Goal: Task Accomplishment & Management: Use online tool/utility

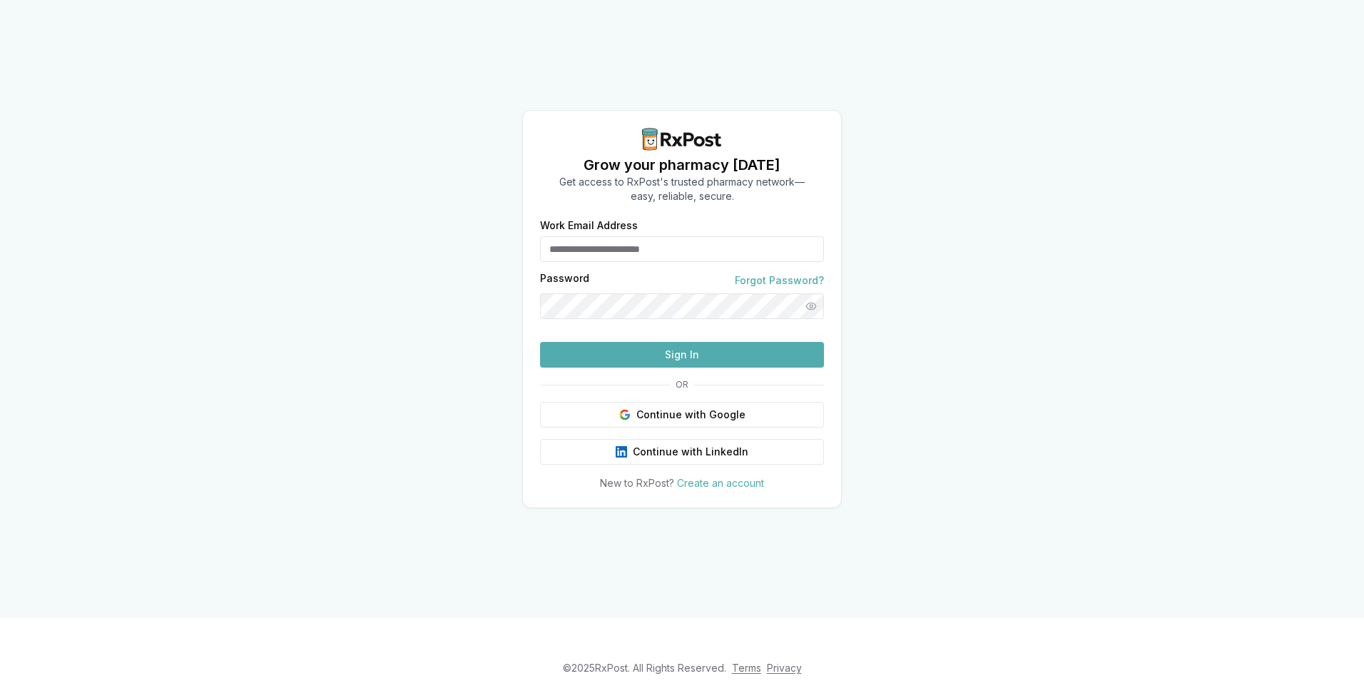
click at [656, 253] on input "Work Email Address" at bounding box center [682, 249] width 284 height 26
type input "**********"
click at [701, 367] on button "Sign In" at bounding box center [682, 355] width 284 height 26
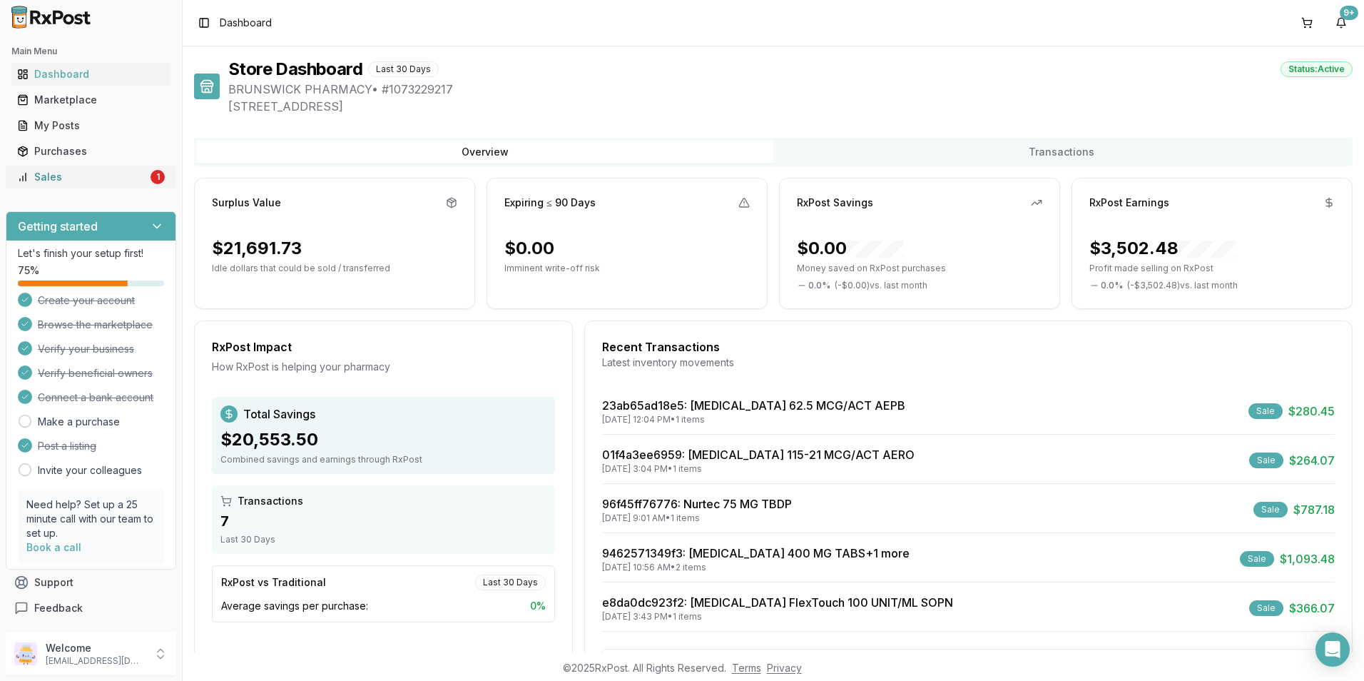
click at [93, 174] on div "Sales" at bounding box center [82, 177] width 131 height 14
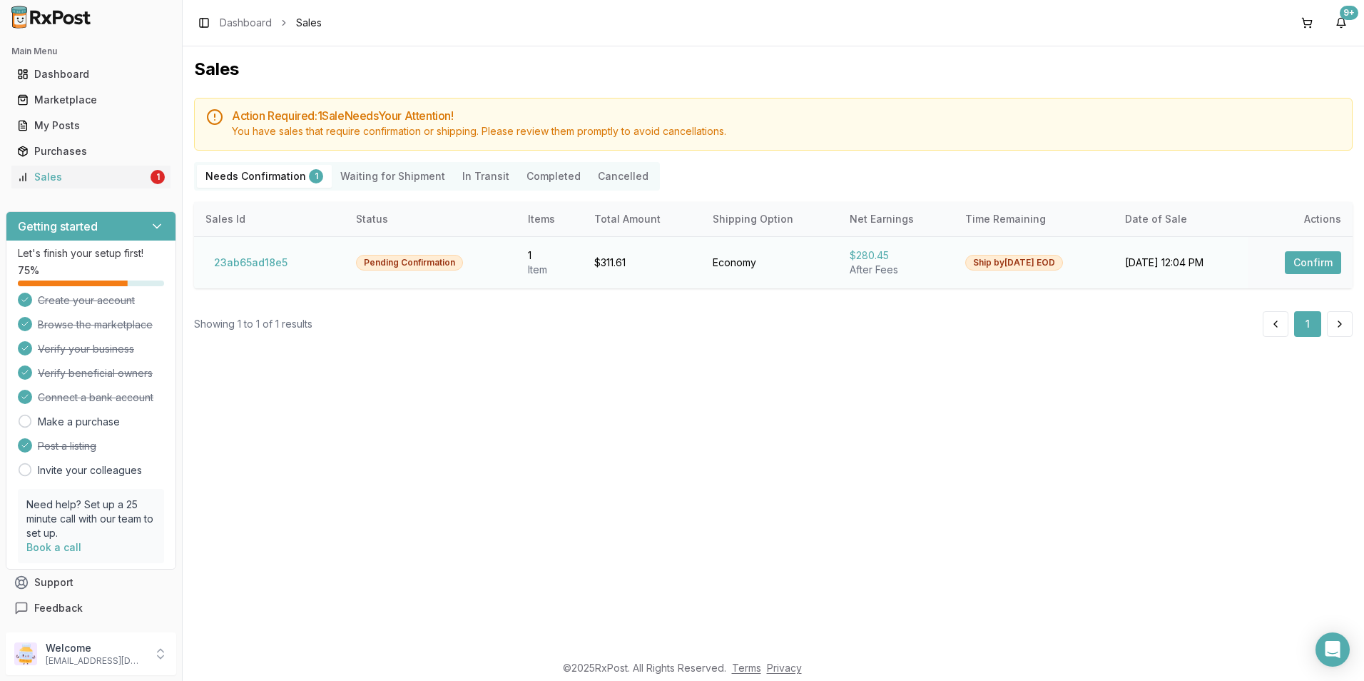
click at [1311, 263] on button "Confirm" at bounding box center [1313, 262] width 56 height 23
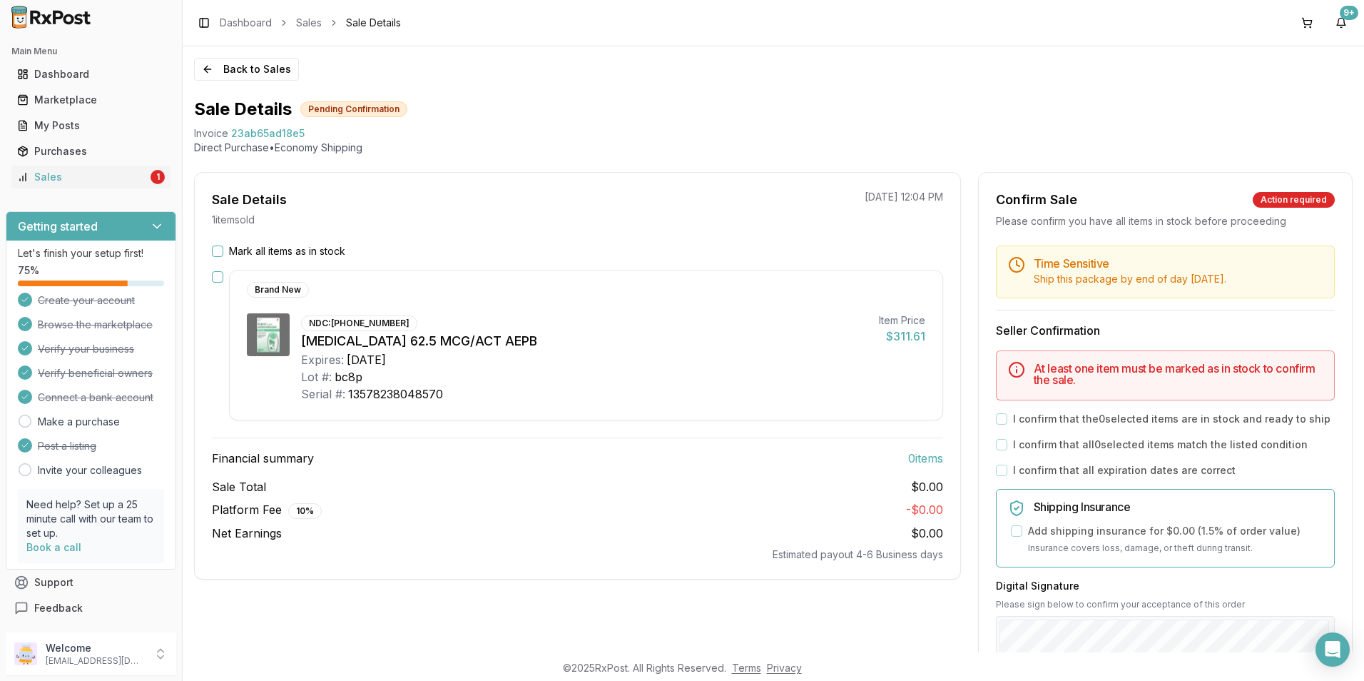
click at [216, 250] on button "Mark all items as in stock" at bounding box center [217, 250] width 11 height 11
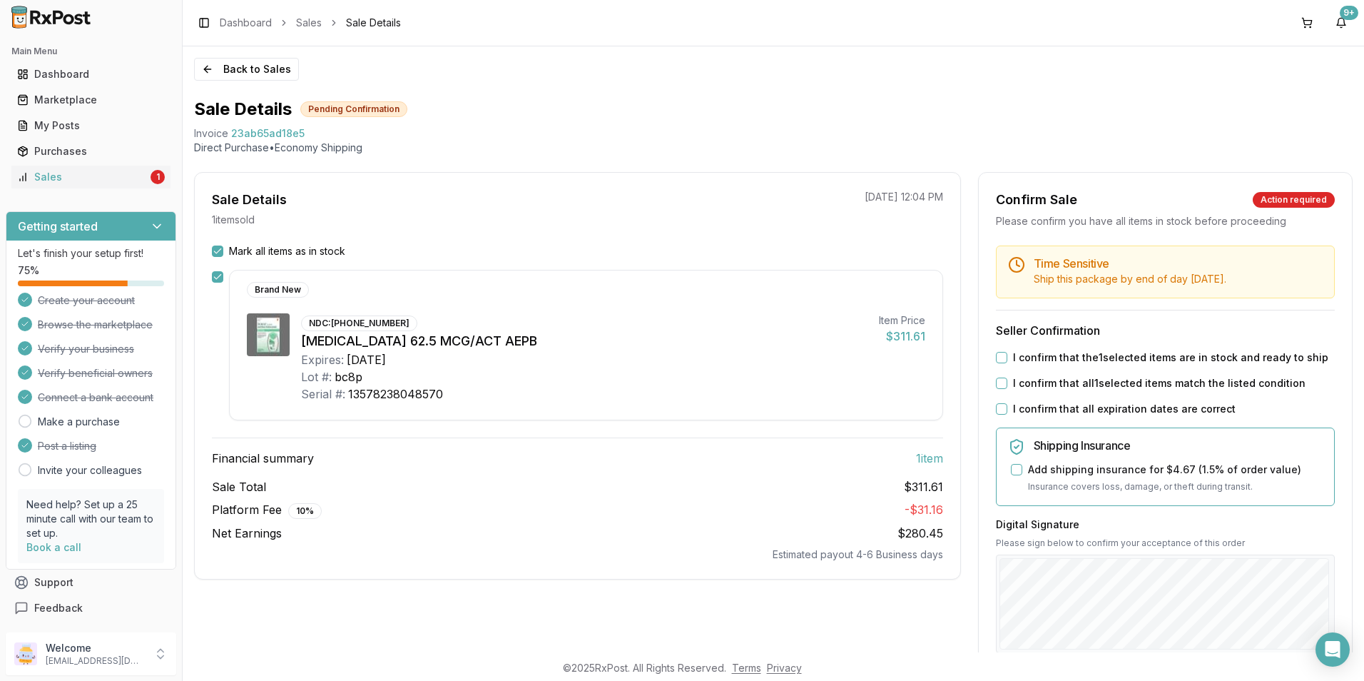
drag, startPoint x: 1000, startPoint y: 358, endPoint x: 994, endPoint y: 369, distance: 12.1
click at [999, 362] on button "I confirm that the 1 selected items are in stock and ready to ship" at bounding box center [1001, 357] width 11 height 11
drag, startPoint x: 1000, startPoint y: 386, endPoint x: 1000, endPoint y: 394, distance: 7.9
click at [1000, 388] on button "I confirm that all 1 selected items match the listed condition" at bounding box center [1001, 382] width 11 height 11
drag, startPoint x: 998, startPoint y: 408, endPoint x: 1032, endPoint y: 446, distance: 50.5
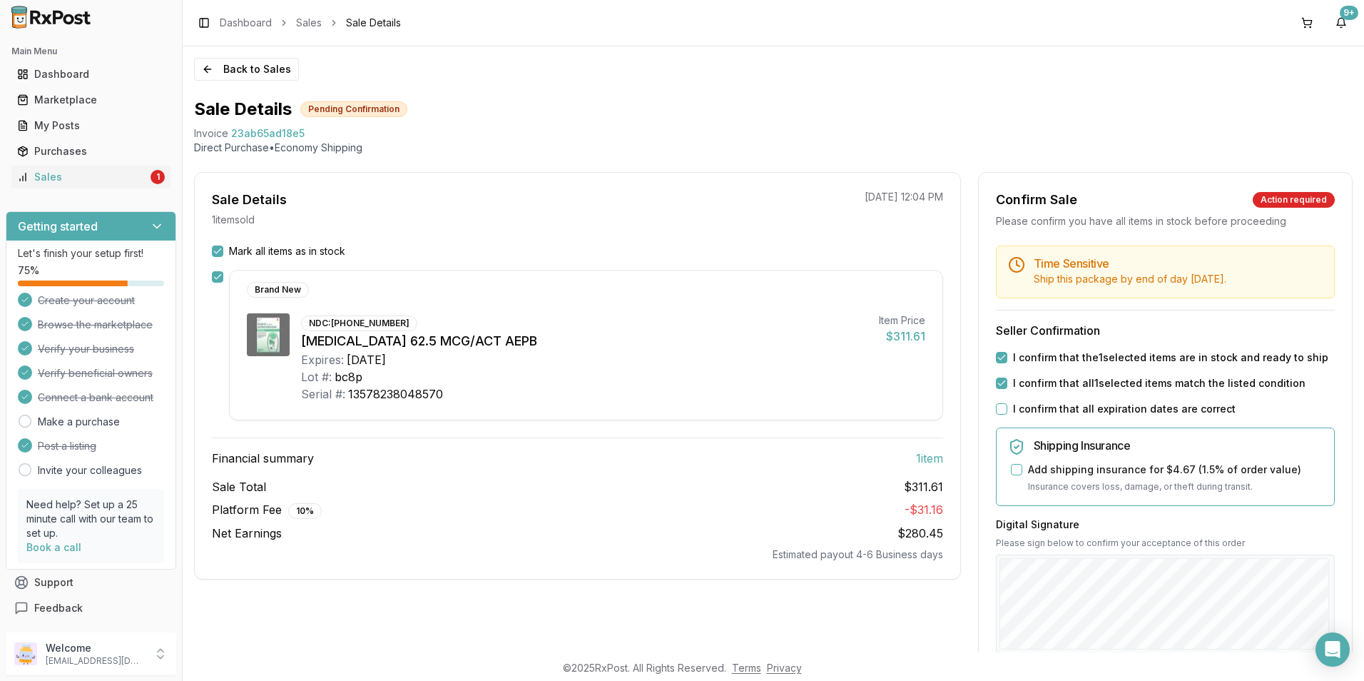
click at [998, 410] on button "I confirm that all expiration dates are correct" at bounding box center [1001, 408] width 11 height 11
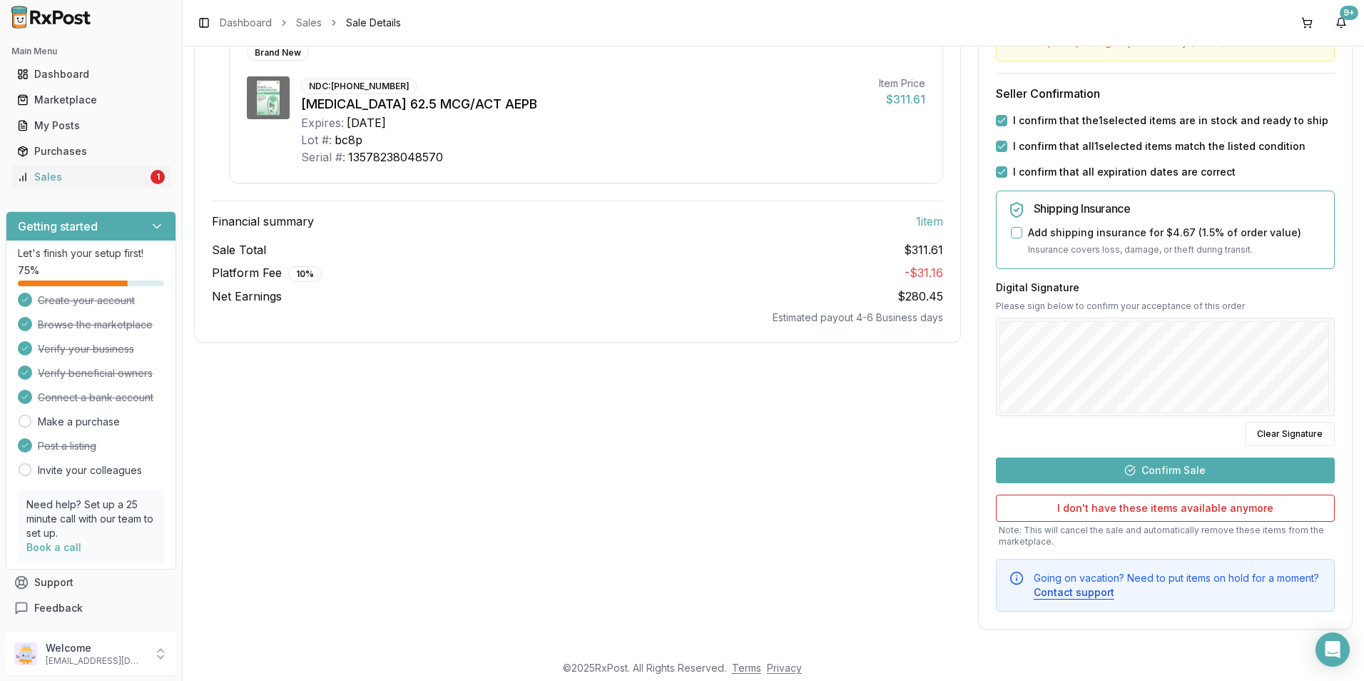
click at [1084, 474] on button "Confirm Sale" at bounding box center [1165, 470] width 339 height 26
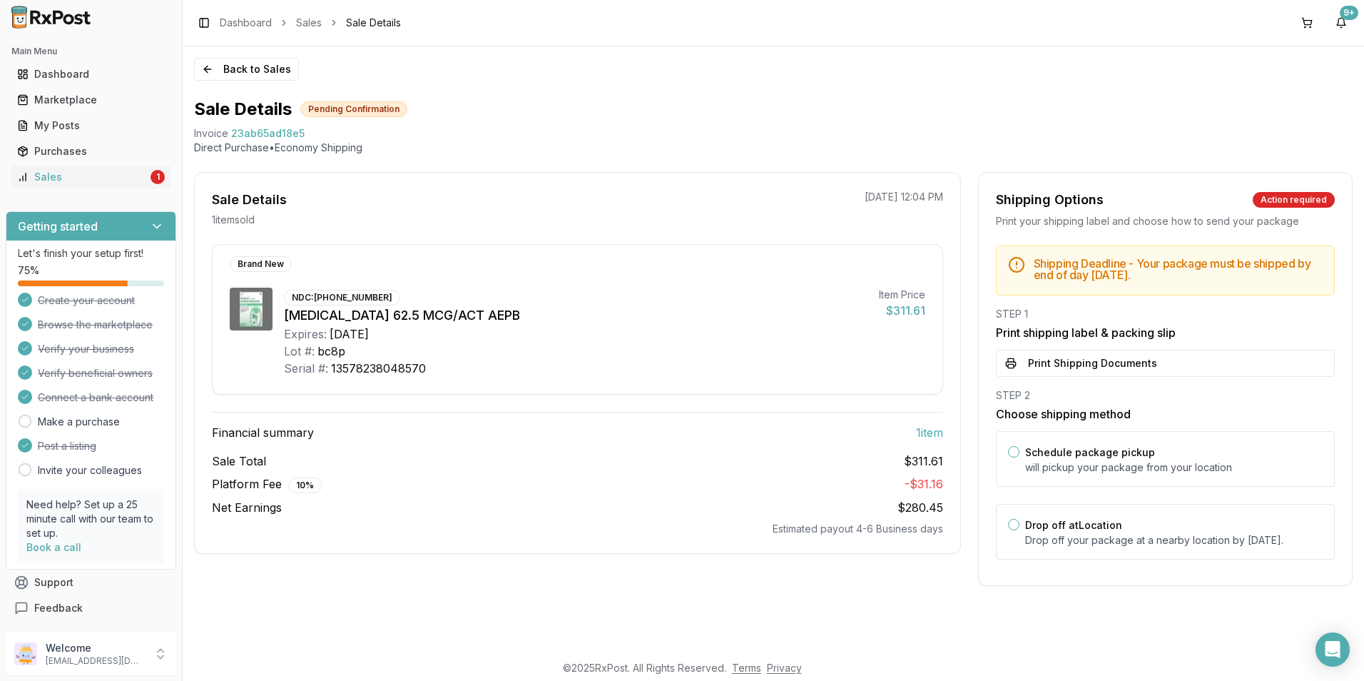
scroll to position [0, 0]
click at [1013, 527] on button "Drop off at Location" at bounding box center [1013, 524] width 11 height 11
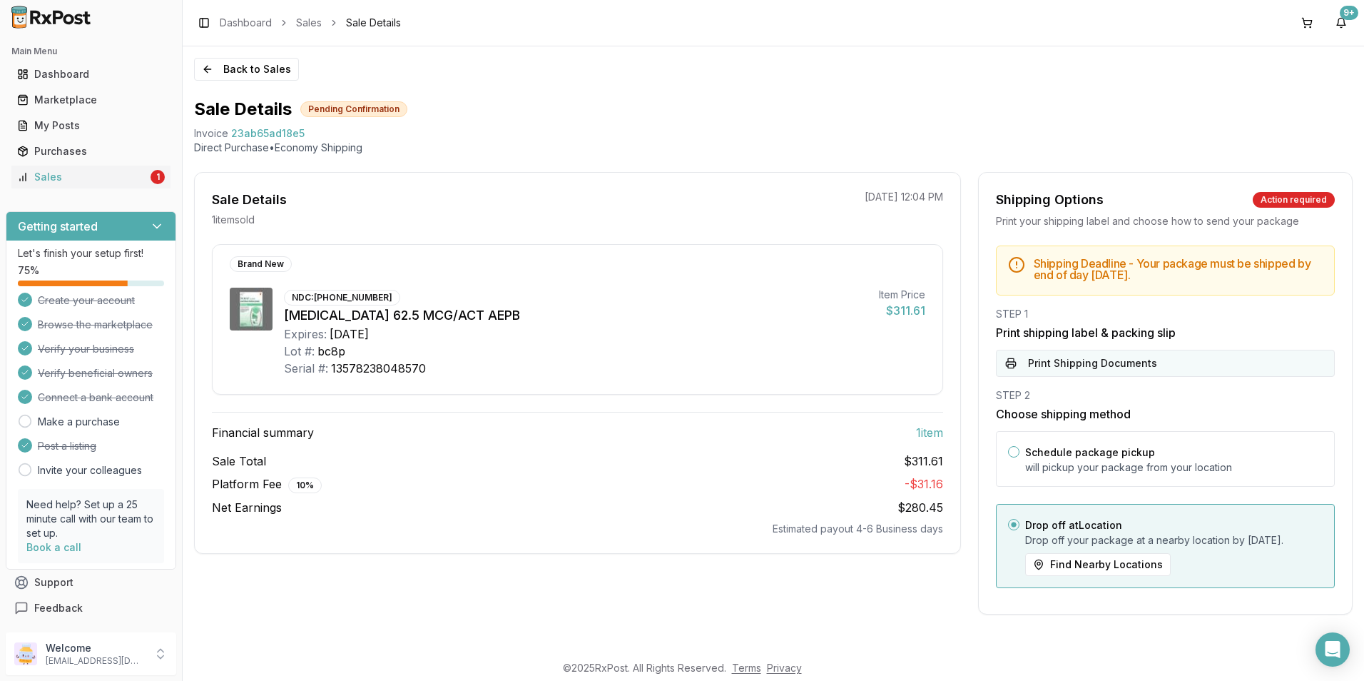
click at [1077, 366] on button "Print Shipping Documents" at bounding box center [1165, 363] width 339 height 27
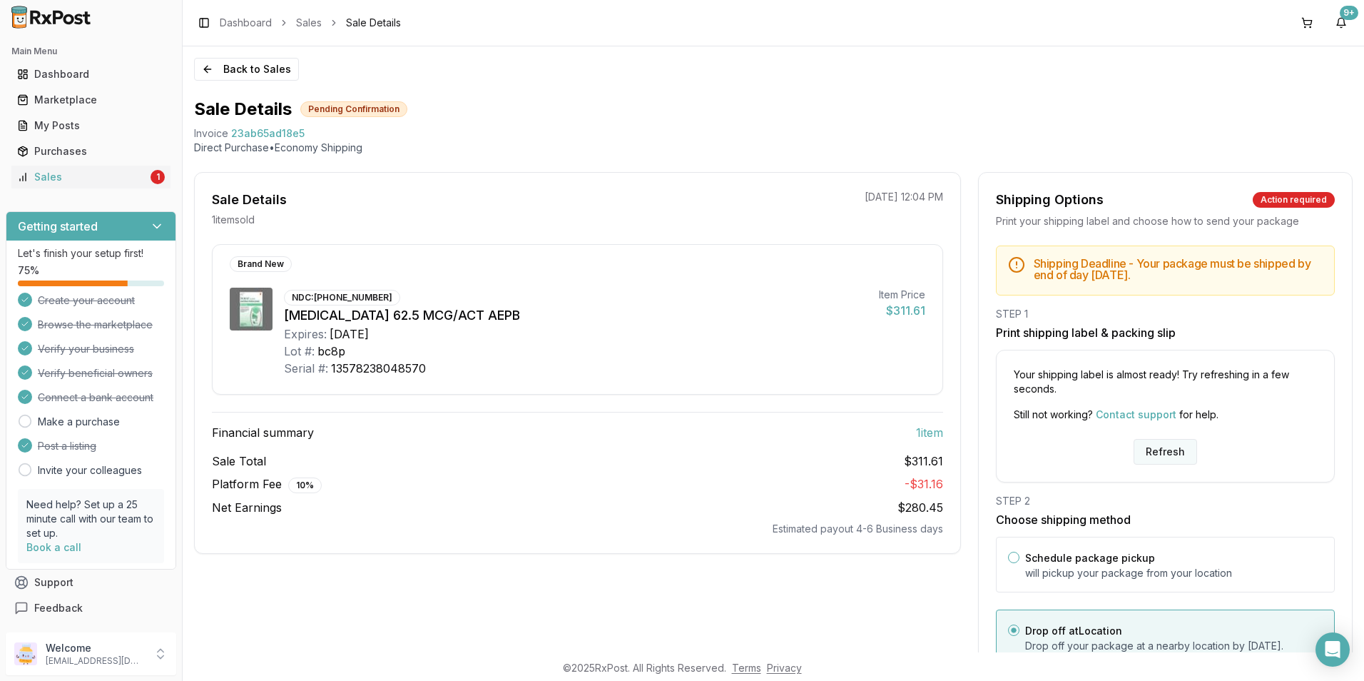
click at [1172, 444] on button "Refresh" at bounding box center [1165, 452] width 63 height 26
click at [1172, 448] on button "Refresh" at bounding box center [1165, 452] width 63 height 26
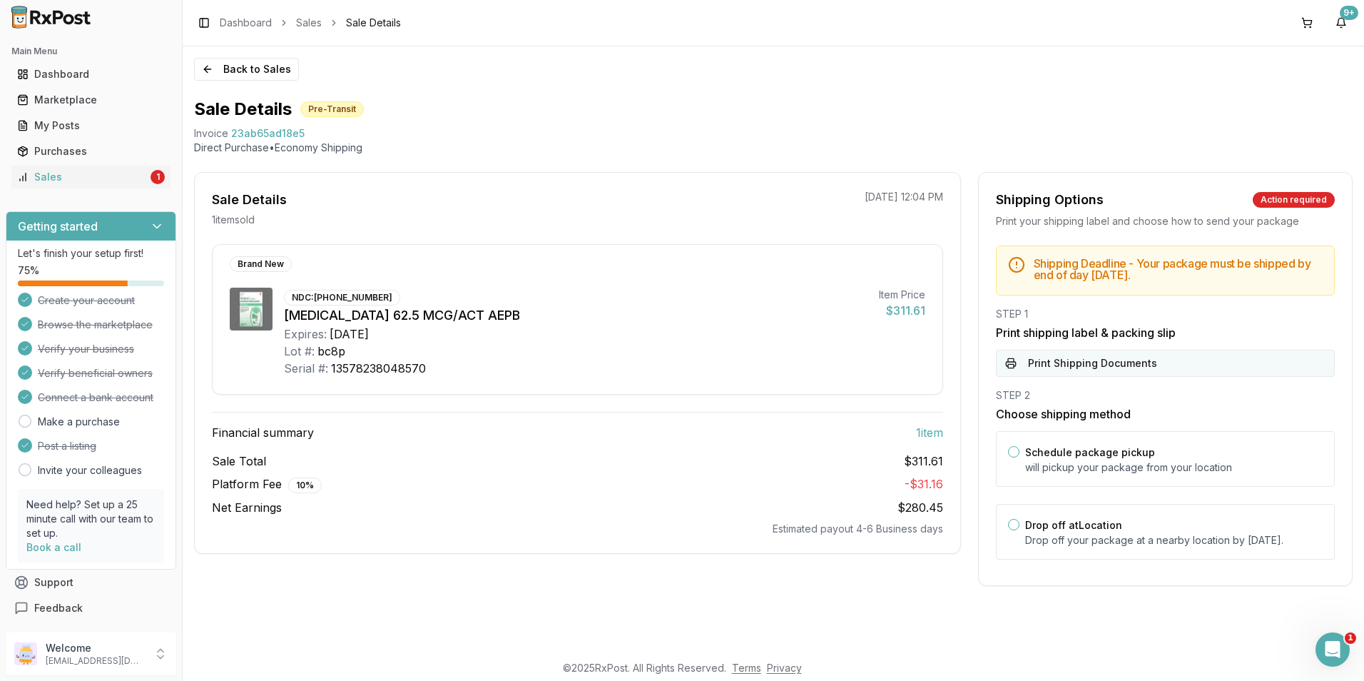
click at [1118, 360] on button "Print Shipping Documents" at bounding box center [1165, 363] width 339 height 27
click at [102, 659] on p "[EMAIL_ADDRESS][DOMAIN_NAME]" at bounding box center [95, 660] width 99 height 11
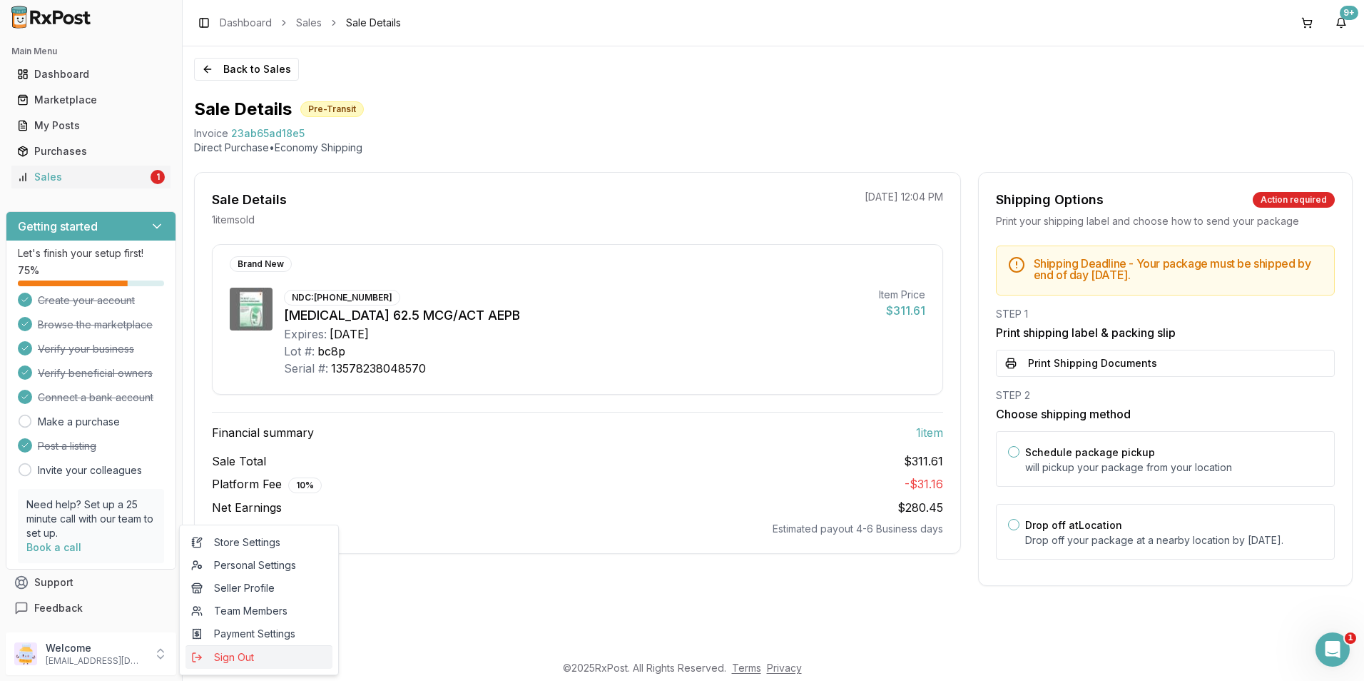
click at [224, 656] on span "Sign Out" at bounding box center [259, 657] width 136 height 14
